Goal: Information Seeking & Learning: Learn about a topic

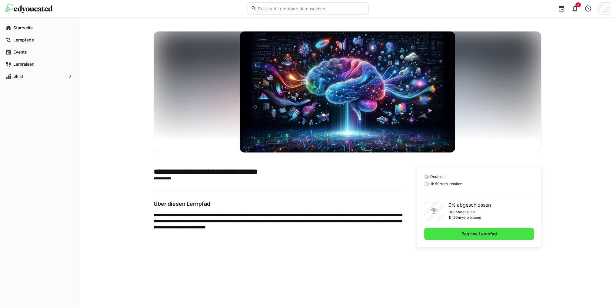
click at [474, 236] on span "Beginne Lernpfad" at bounding box center [479, 234] width 37 height 6
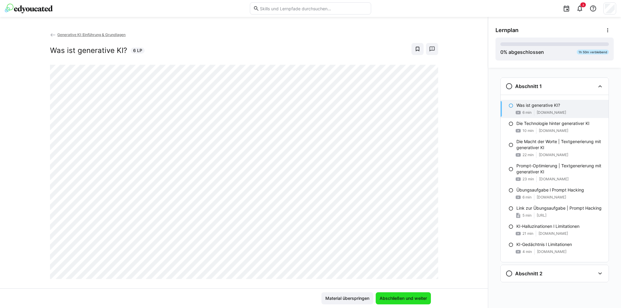
click at [389, 297] on span "Abschließen und weiter" at bounding box center [402, 299] width 49 height 6
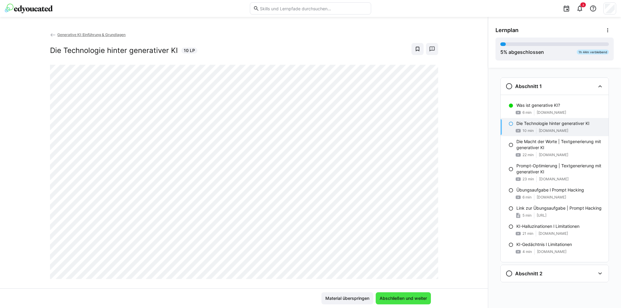
click at [396, 301] on span "Abschließen und weiter" at bounding box center [402, 299] width 49 height 6
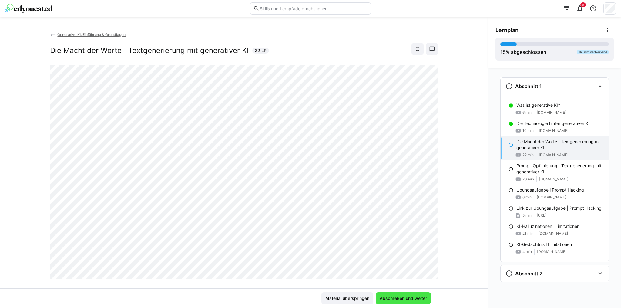
click at [394, 299] on span "Abschließen und weiter" at bounding box center [402, 299] width 49 height 6
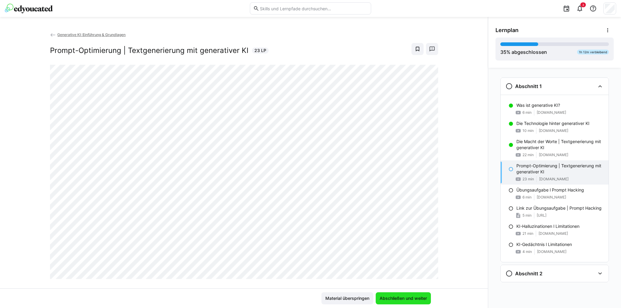
click at [415, 298] on span "Abschließen und weiter" at bounding box center [402, 299] width 49 height 6
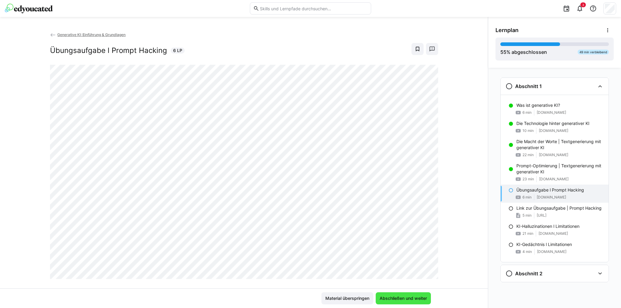
click at [400, 299] on span "Abschließen und weiter" at bounding box center [402, 299] width 49 height 6
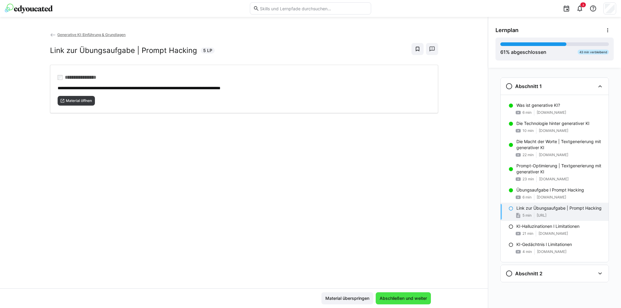
click at [400, 299] on span "Abschließen und weiter" at bounding box center [402, 299] width 49 height 6
click at [88, 100] on span "Material öffnen" at bounding box center [78, 100] width 27 height 5
click at [400, 298] on span "Abschließen und weiter" at bounding box center [402, 299] width 49 height 6
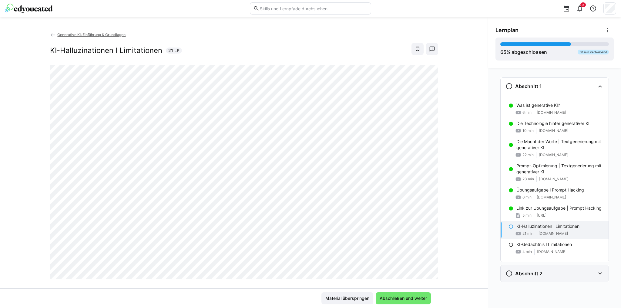
click at [601, 273] on eds-icon at bounding box center [599, 273] width 7 height 7
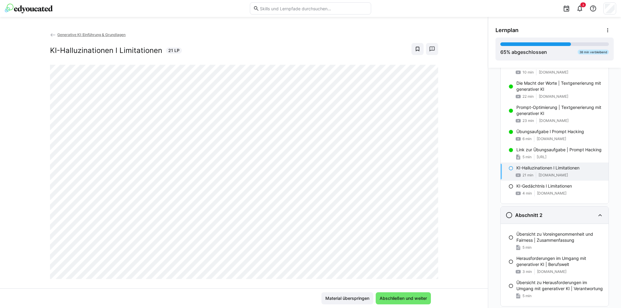
scroll to position [75, 0]
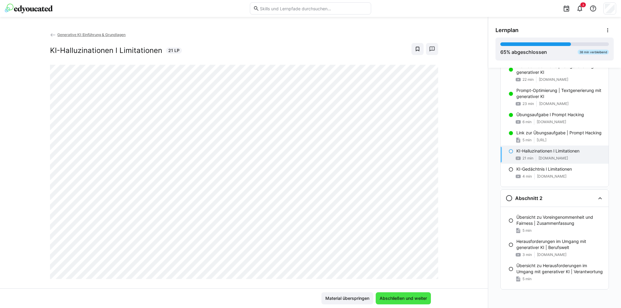
click at [418, 297] on span "Abschließen und weiter" at bounding box center [402, 299] width 49 height 6
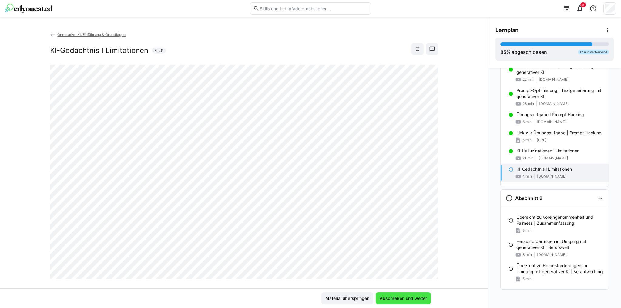
click at [386, 297] on span "Abschließen und weiter" at bounding box center [402, 299] width 49 height 6
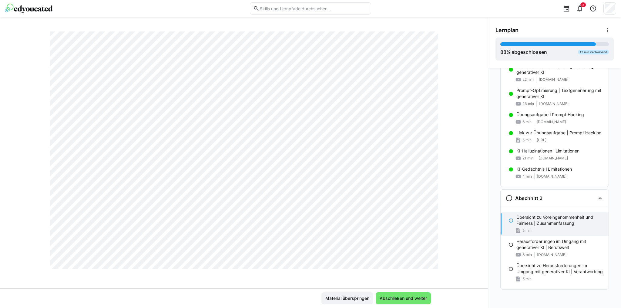
scroll to position [879, 0]
click at [399, 296] on span "Abschließen und weiter" at bounding box center [402, 299] width 49 height 6
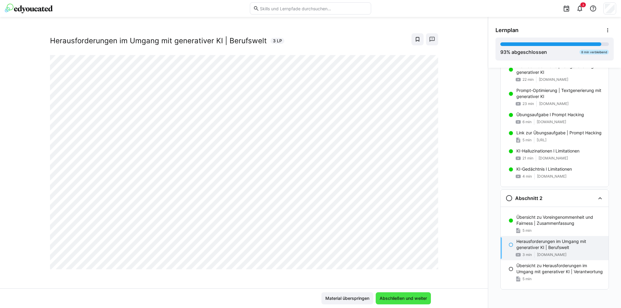
click at [391, 298] on span "Abschließen und weiter" at bounding box center [402, 299] width 49 height 6
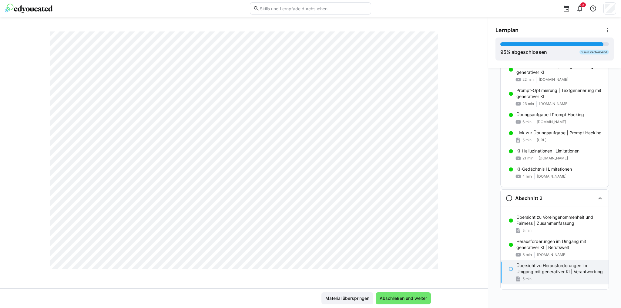
scroll to position [697, 0]
click at [408, 302] on span "Abschließen und weiter" at bounding box center [402, 299] width 49 height 6
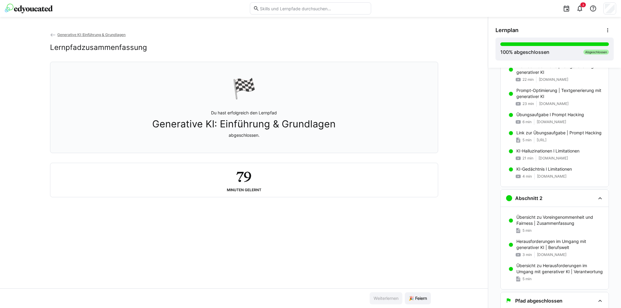
scroll to position [96, 0]
